Goal: Find specific page/section: Find specific page/section

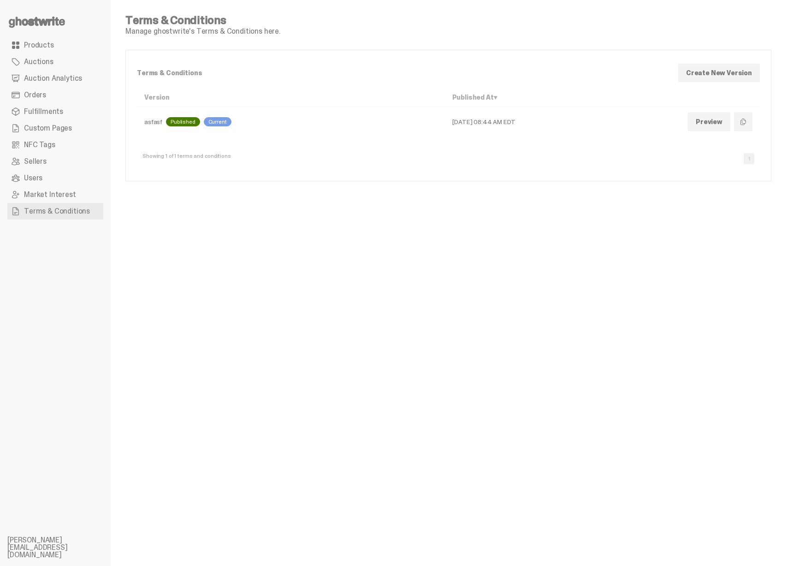
click at [157, 119] on div "asfasf Published Current" at bounding box center [290, 121] width 293 height 9
click at [160, 76] on p "Terms & Conditions" at bounding box center [404, 73] width 534 height 6
click at [160, 75] on p "Terms & Conditions" at bounding box center [404, 73] width 534 height 6
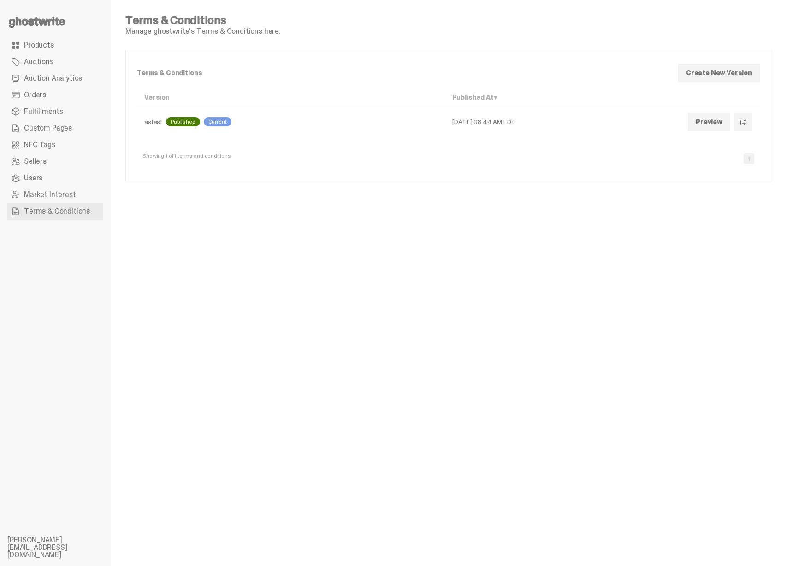
click at [130, 524] on div "Terms & Conditions Manage ghostwrite's Terms & Conditions here. Terms & Conditi…" at bounding box center [448, 283] width 675 height 566
drag, startPoint x: 252, startPoint y: 146, endPoint x: 214, endPoint y: 130, distance: 40.9
click at [245, 147] on div "Showing 1 of 1 terms and conditions 1" at bounding box center [448, 154] width 623 height 29
click at [160, 119] on div "asfasf Published Current" at bounding box center [290, 121] width 293 height 9
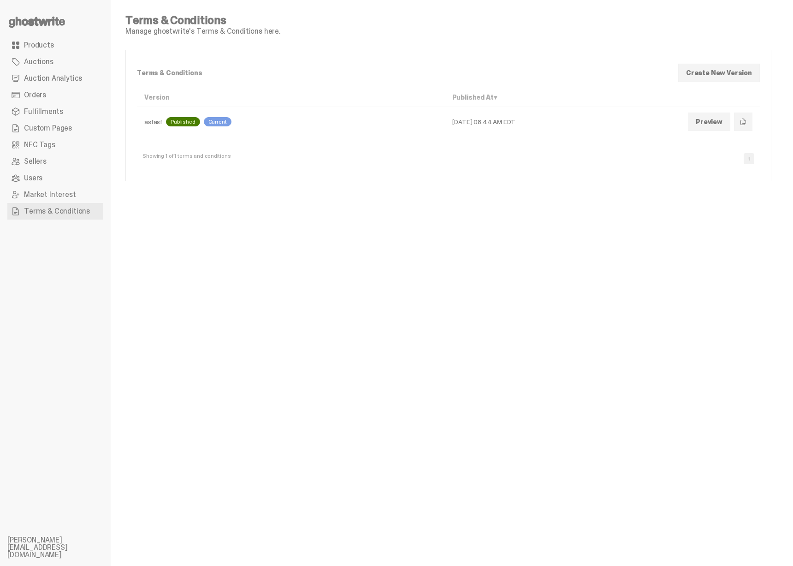
click at [158, 120] on div "asfasf Published Current" at bounding box center [290, 121] width 293 height 9
click at [445, 124] on td "[DATE] 08:44 AM EDT" at bounding box center [563, 122] width 236 height 30
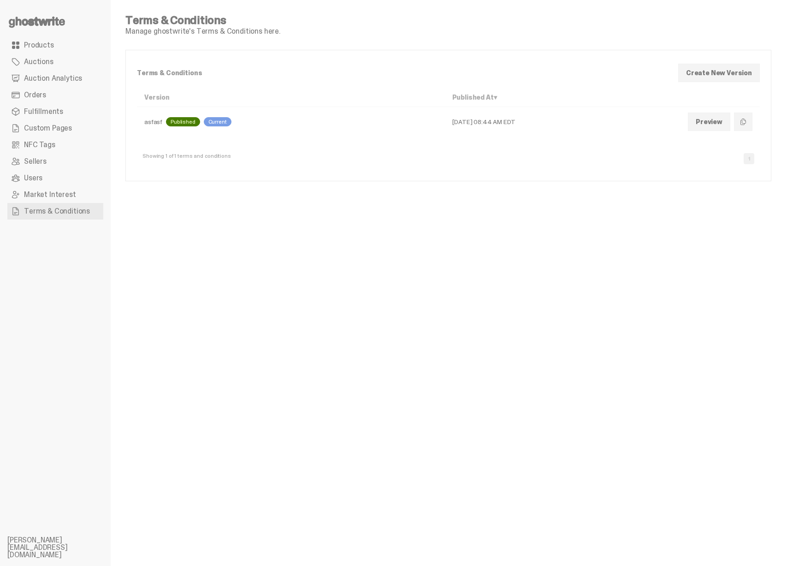
click at [189, 267] on div "Terms & Conditions Manage ghostwrite's Terms & Conditions here. Terms & Conditi…" at bounding box center [448, 283] width 675 height 566
click at [105, 348] on ul "Products Auctions Auction Analytics Orders Fulfillments Custom Pages NFC Tags S…" at bounding box center [55, 283] width 111 height 566
click at [445, 121] on td "[DATE] 08:44 AM EDT" at bounding box center [563, 122] width 236 height 30
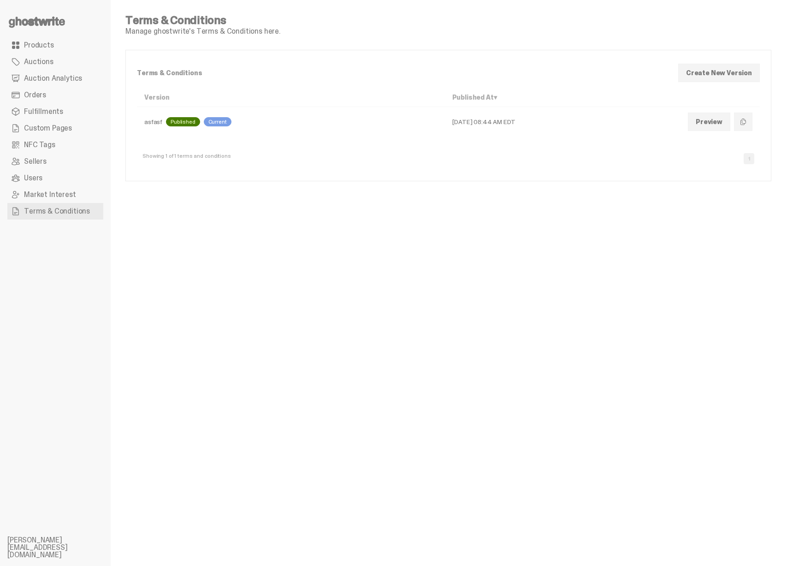
click at [169, 191] on div "Terms & Conditions Manage ghostwrite's Terms & Conditions here. Terms & Conditi…" at bounding box center [448, 283] width 675 height 566
click at [82, 359] on ul "Products Auctions Auction Analytics Orders Fulfillments Custom Pages NFC Tags S…" at bounding box center [55, 283] width 111 height 566
click at [154, 122] on div "asfasf Published Current" at bounding box center [290, 121] width 293 height 9
click at [311, 159] on div "Showing 1 of 1 terms and conditions 1" at bounding box center [448, 154] width 623 height 29
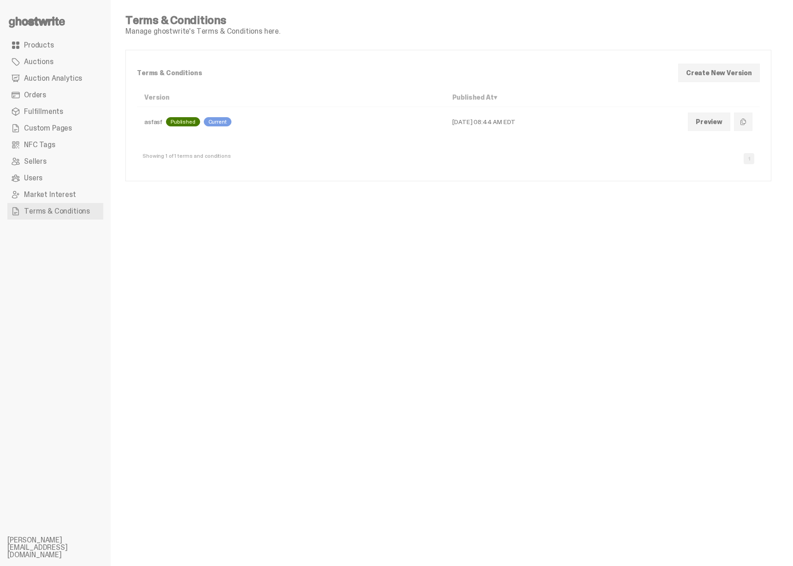
click at [469, 124] on td "[DATE] 08:44 AM EDT" at bounding box center [563, 122] width 236 height 30
click at [594, 173] on div "Terms & Conditions Create New Version Version Published At ▾ Actions asfasf Pub…" at bounding box center [448, 115] width 645 height 130
